Goal: Task Accomplishment & Management: Complete application form

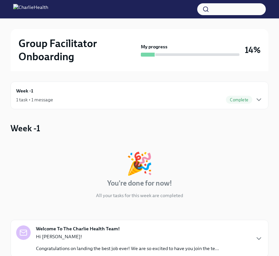
click at [117, 99] on div "1 task • 1 message Complete" at bounding box center [139, 100] width 247 height 8
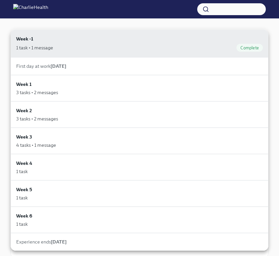
click at [272, 66] on div at bounding box center [139, 128] width 279 height 256
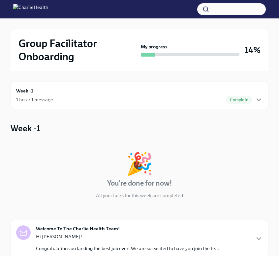
click at [119, 96] on div "Week -1 1 task • 1 message Complete" at bounding box center [139, 95] width 247 height 16
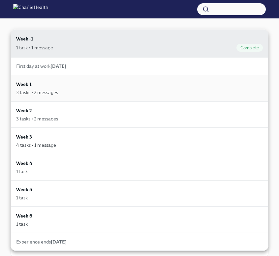
click at [82, 88] on div "Week 1 3 tasks • 2 messages" at bounding box center [139, 88] width 247 height 15
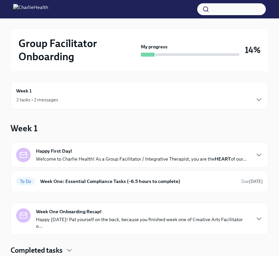
scroll to position [100, 0]
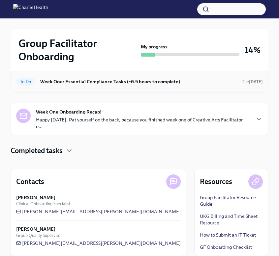
click at [73, 83] on h6 "Week One: Essential Compliance Tasks (~6.5 hours to complete)" at bounding box center [138, 81] width 196 height 7
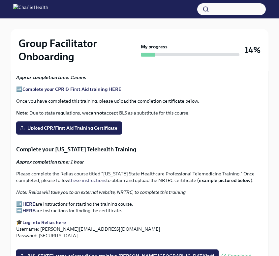
scroll to position [921, 0]
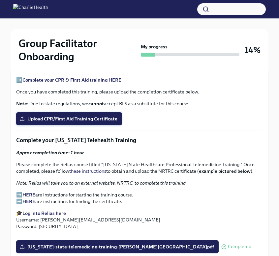
click at [70, 120] on span "Upload CPR/First Aid Training Certificate" at bounding box center [69, 119] width 97 height 7
click at [0, 0] on input "Upload CPR/First Aid Training Certificate" at bounding box center [0, 0] width 0 height 0
click at [81, 114] on label "Upload CPR/First Aid Training Certificate" at bounding box center [69, 118] width 106 height 13
click at [0, 0] on input "Upload CPR/First Aid Training Certificate" at bounding box center [0, 0] width 0 height 0
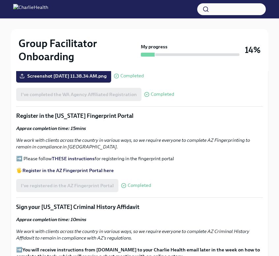
scroll to position [682, 0]
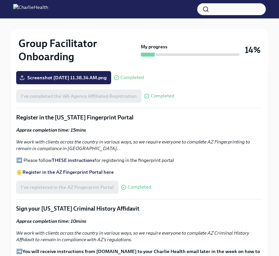
click at [82, 172] on strong "Register in the AZ Fingerprint Portal here" at bounding box center [67, 172] width 91 height 6
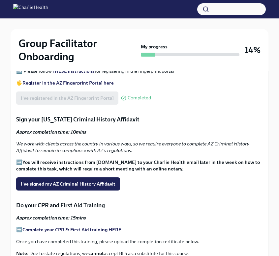
scroll to position [769, 0]
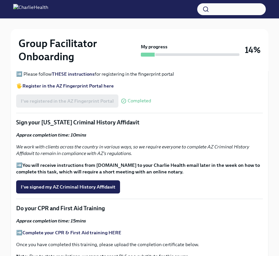
click at [97, 166] on strong "You will receive instructions from [DOMAIN_NAME] to your Charlie Health email l…" at bounding box center [138, 169] width 244 height 13
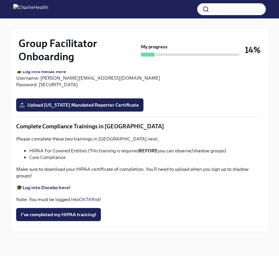
scroll to position [1533, 0]
click at [54, 188] on strong "Log into Docebo here!" at bounding box center [46, 188] width 48 height 6
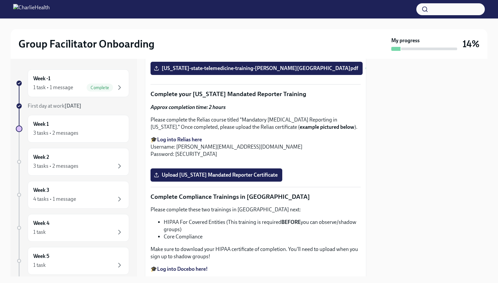
scroll to position [1171, 0]
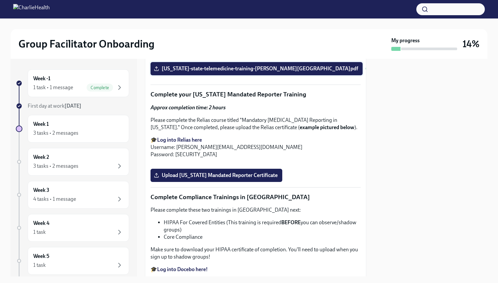
click at [211, 72] on span "[US_STATE]-state-telemedicine-training-[PERSON_NAME][GEOGRAPHIC_DATA]pdf" at bounding box center [256, 68] width 203 height 7
click at [0, 0] on input "[US_STATE]-state-telemedicine-training-[PERSON_NAME][GEOGRAPHIC_DATA]pdf" at bounding box center [0, 0] width 0 height 0
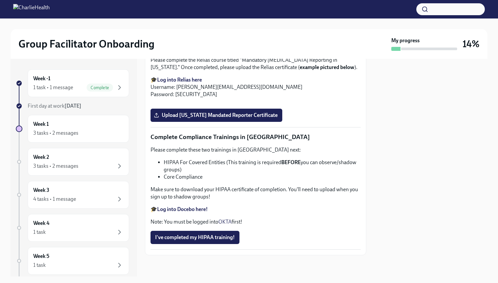
scroll to position [1519, 0]
drag, startPoint x: 164, startPoint y: 160, endPoint x: 225, endPoint y: 163, distance: 60.4
click at [225, 163] on li "HIPAA For Covered Entities (This training is required BEFORE you can observe/sh…" at bounding box center [262, 166] width 197 height 15
copy li "HIPAA For Covered Entities"
click at [96, 165] on div "3 tasks • 2 messages" at bounding box center [78, 166] width 90 height 8
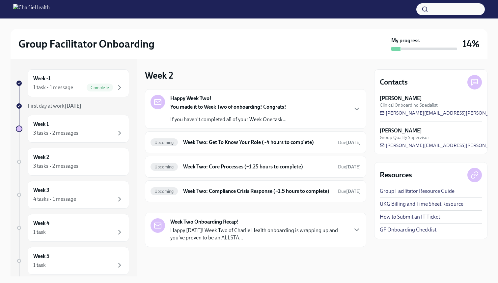
click at [224, 103] on div "Happy Week Two! You made it to Week Two of onboarding! Congrats! If you haven't…" at bounding box center [228, 109] width 116 height 28
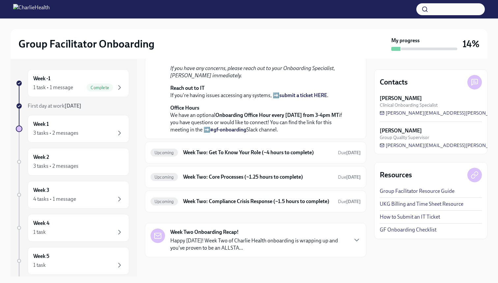
scroll to position [213, 0]
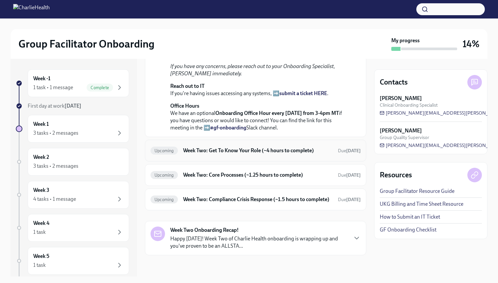
click at [213, 147] on h6 "Week Two: Get To Know Your Role (~4 hours to complete)" at bounding box center [258, 150] width 150 height 7
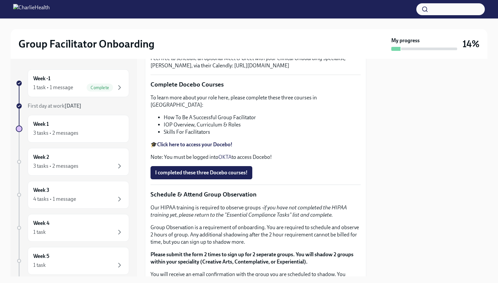
scroll to position [221, 0]
click at [96, 126] on div "Week 1 3 tasks • 2 messages" at bounding box center [78, 128] width 90 height 16
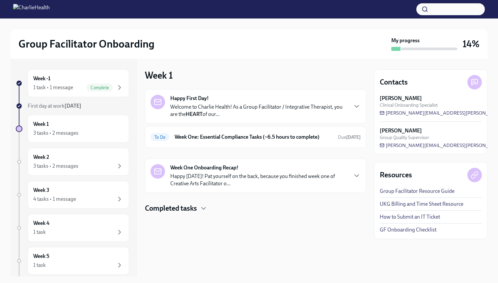
click at [192, 109] on p "Welcome to Charlie Health! As a Group Facilitator / Integrative Therapist, you …" at bounding box center [258, 110] width 177 height 15
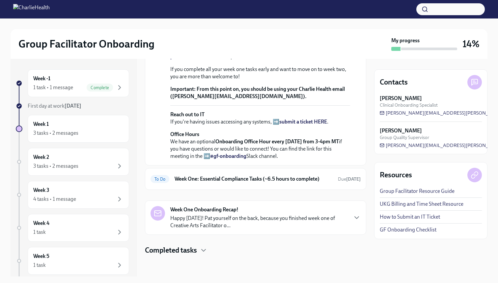
scroll to position [234, 0]
click at [210, 180] on h6 "Week One: Essential Compliance Tasks (~6.5 hours to complete)" at bounding box center [254, 178] width 158 height 7
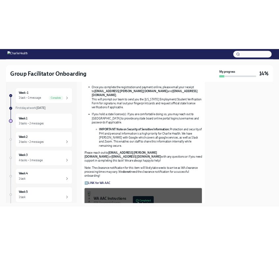
scroll to position [432, 0]
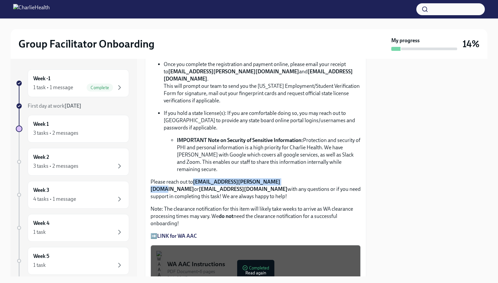
drag, startPoint x: 278, startPoint y: 168, endPoint x: 195, endPoint y: 166, distance: 83.1
click at [195, 178] on p "Please reach out to [EMAIL_ADDRESS][PERSON_NAME][DOMAIN_NAME] or [EMAIL_ADDRESS…" at bounding box center [256, 189] width 210 height 22
copy strong "[EMAIL_ADDRESS][PERSON_NAME][DOMAIN_NAME]"
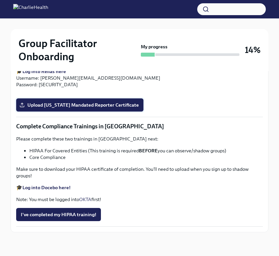
scroll to position [1271, 0]
drag, startPoint x: 41, startPoint y: 166, endPoint x: 66, endPoint y: 166, distance: 25.1
click at [66, 88] on p "🎓 Log into Relias here Username: [PERSON_NAME][EMAIL_ADDRESS][DOMAIN_NAME] Pass…" at bounding box center [139, 78] width 247 height 20
drag, startPoint x: 60, startPoint y: 166, endPoint x: 39, endPoint y: 166, distance: 21.1
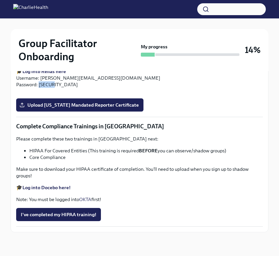
click at [39, 88] on p "🎓 Log into Relias here Username: [PERSON_NAME][EMAIL_ADDRESS][DOMAIN_NAME] Pass…" at bounding box center [139, 78] width 247 height 20
copy p "ch1234"
click at [30, 75] on strong "Log into Relias here" at bounding box center [44, 72] width 44 height 6
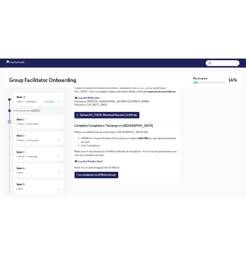
scroll to position [1271, 0]
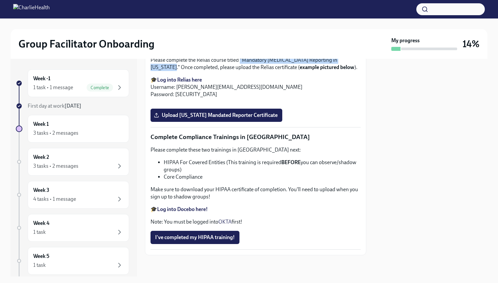
drag, startPoint x: 240, startPoint y: 152, endPoint x: 355, endPoint y: 155, distance: 115.1
click at [279, 71] on p "Please complete the Relias course titled "Mandatory [MEDICAL_DATA] Reporting in…" at bounding box center [256, 63] width 210 height 15
copy p ""Mandatory [MEDICAL_DATA] Reporting in [US_STATE]."
click at [171, 83] on strong "Log into Relias here" at bounding box center [179, 79] width 45 height 6
